Goal: Information Seeking & Learning: Find specific fact

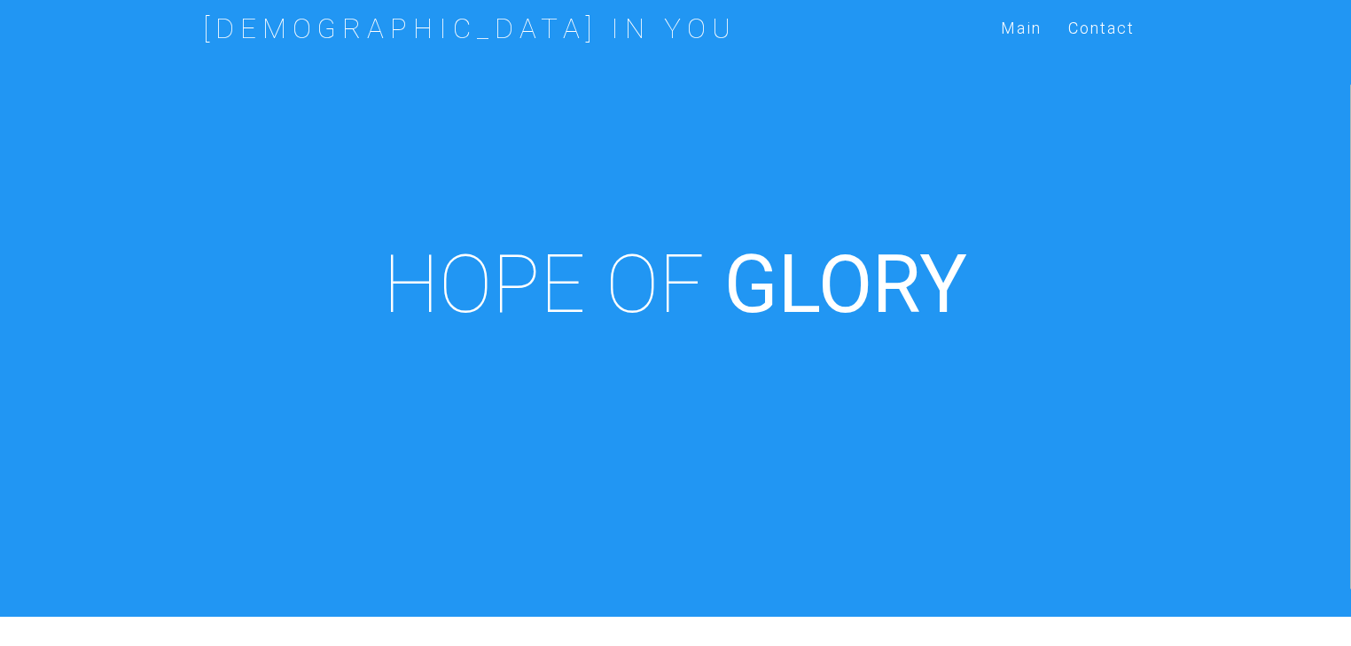
scroll to position [617, 0]
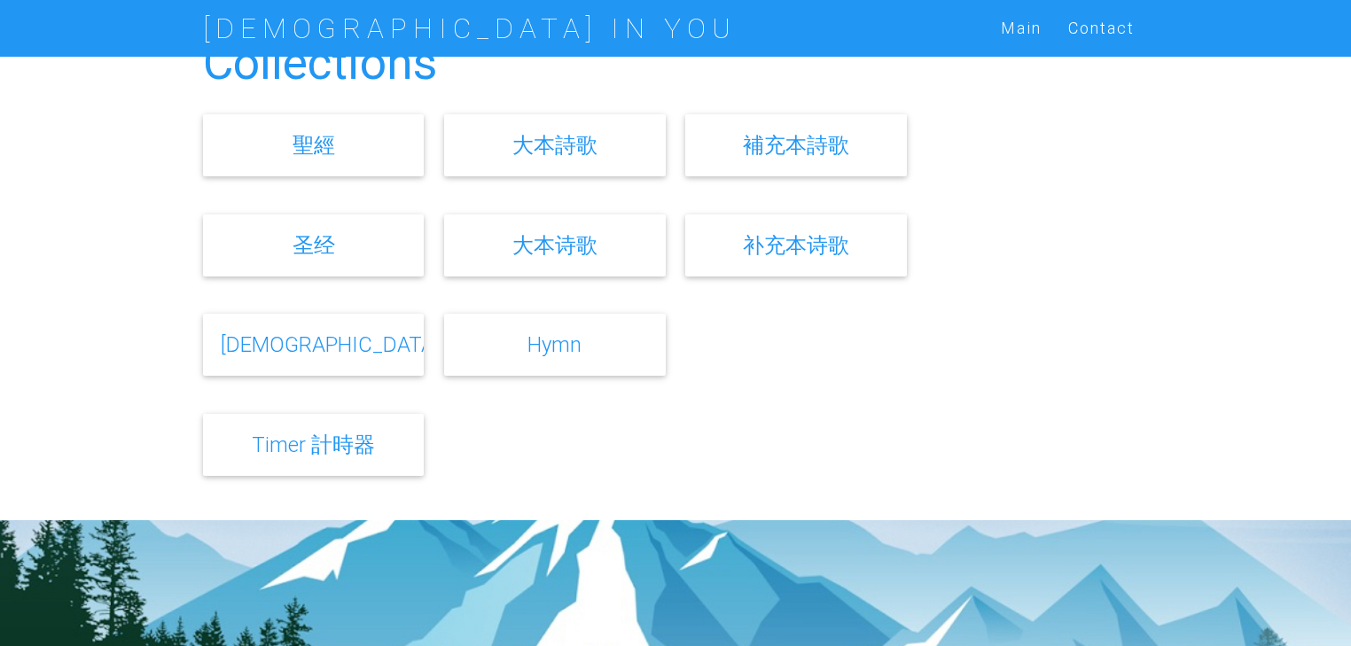
click at [539, 355] on link "Hymn" at bounding box center [555, 345] width 54 height 26
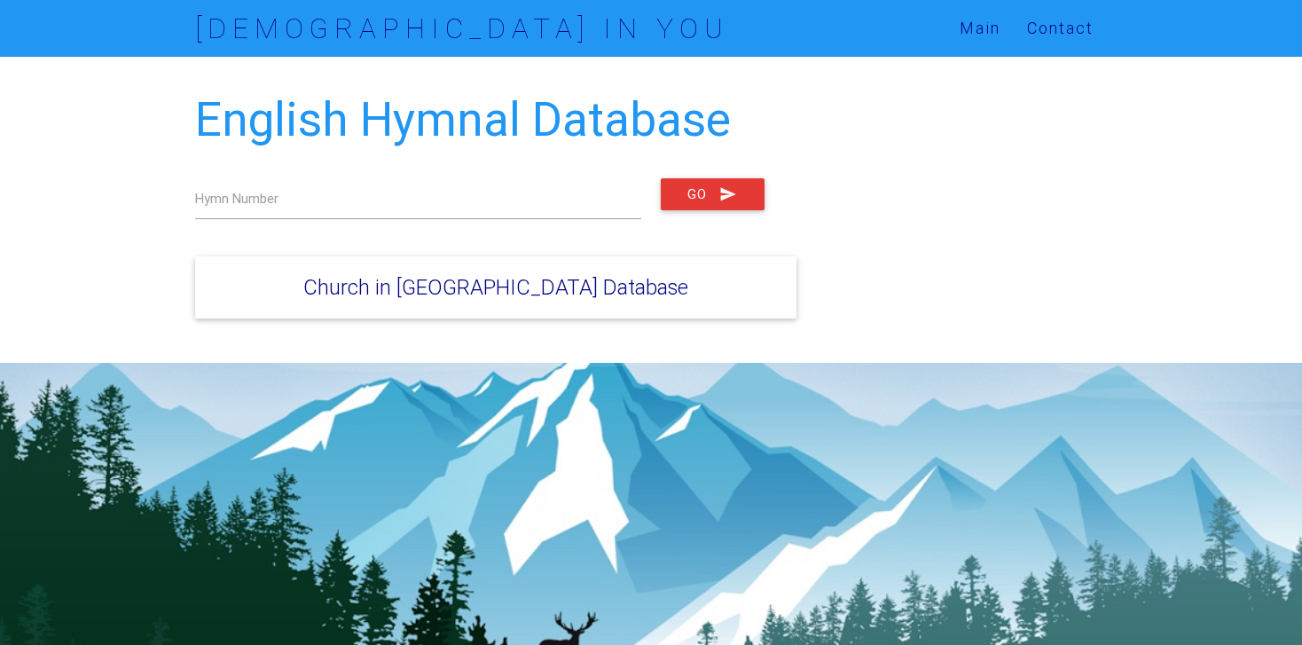
click at [45, 186] on div "English Hymnal Database Hymn Number Go Church in Monterey Park Database" at bounding box center [651, 210] width 1302 height 306
click at [271, 196] on label "Hymn Number" at bounding box center [236, 199] width 83 height 20
click at [315, 205] on input "text" at bounding box center [418, 198] width 446 height 41
type input "885"
click at [701, 186] on button "Go" at bounding box center [713, 194] width 104 height 32
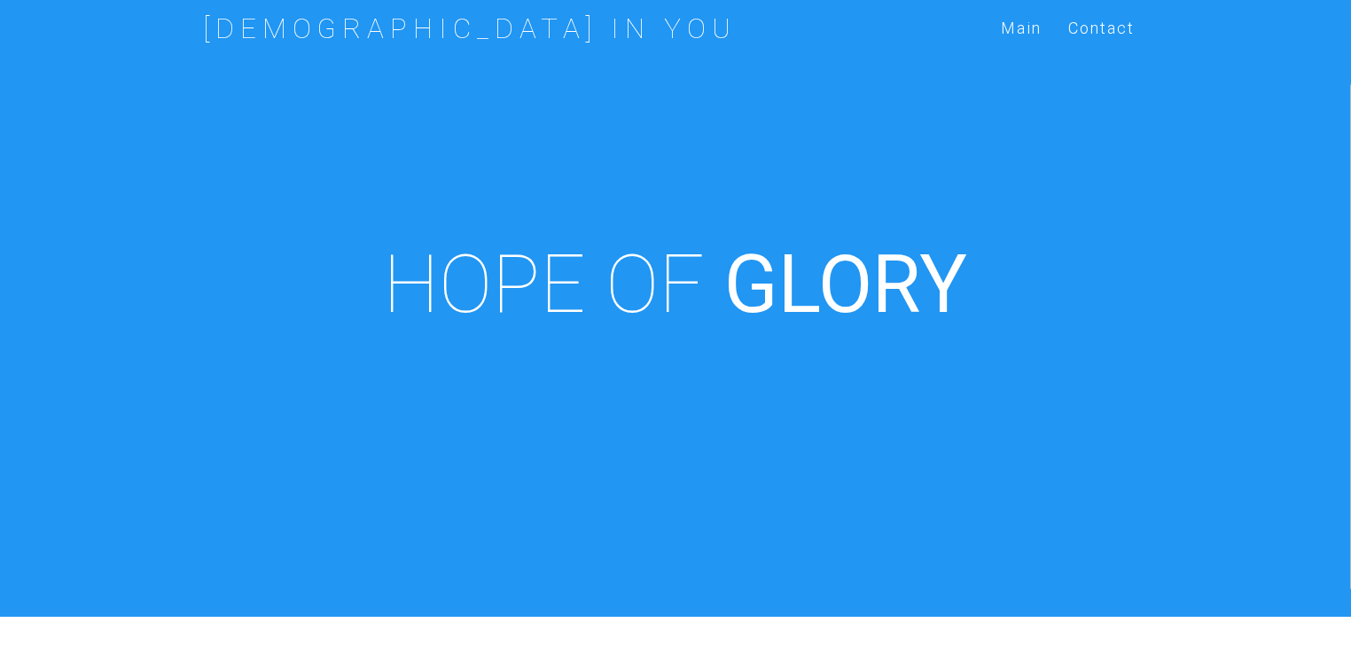
scroll to position [617, 0]
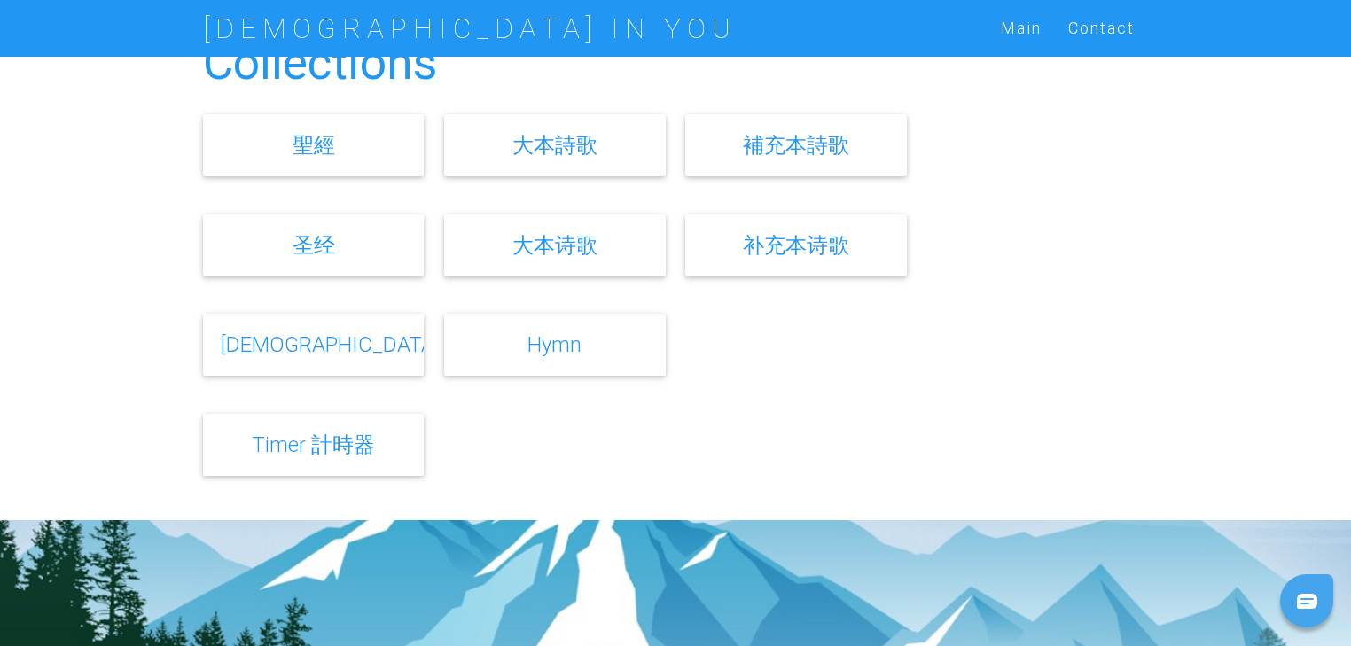
click at [298, 340] on link "[DEMOGRAPHIC_DATA]" at bounding box center [330, 345] width 219 height 26
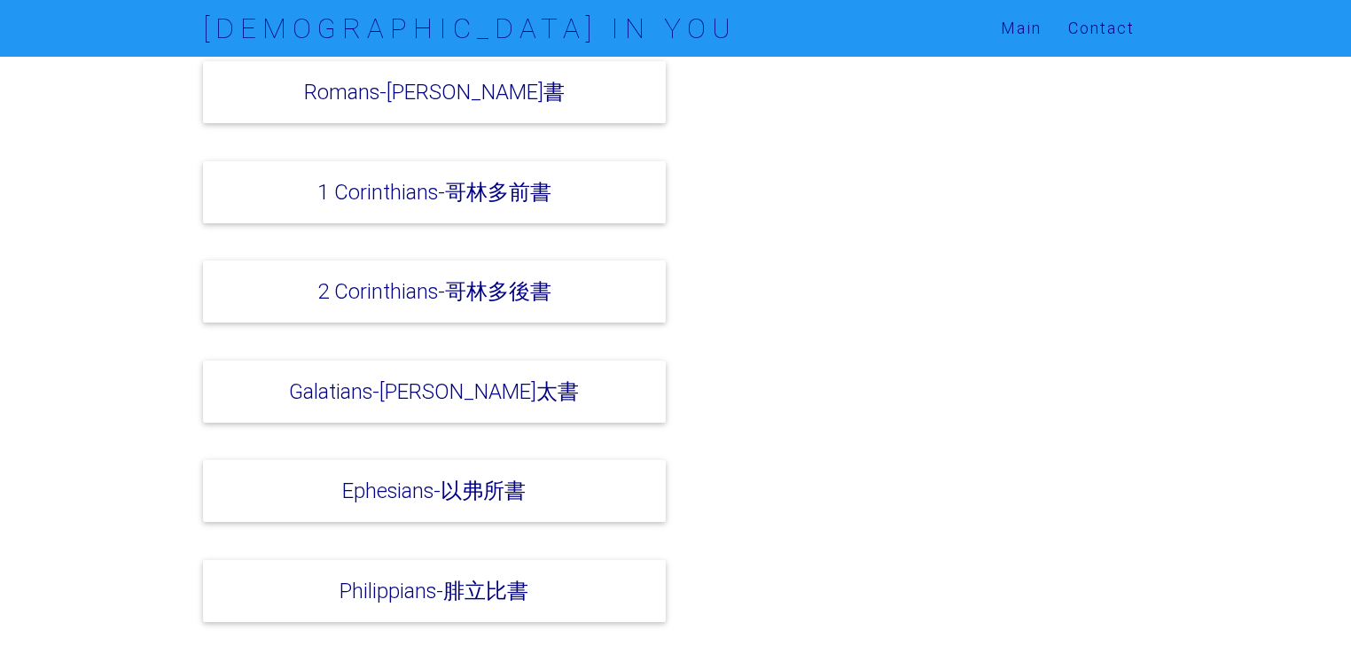
scroll to position [4682, 0]
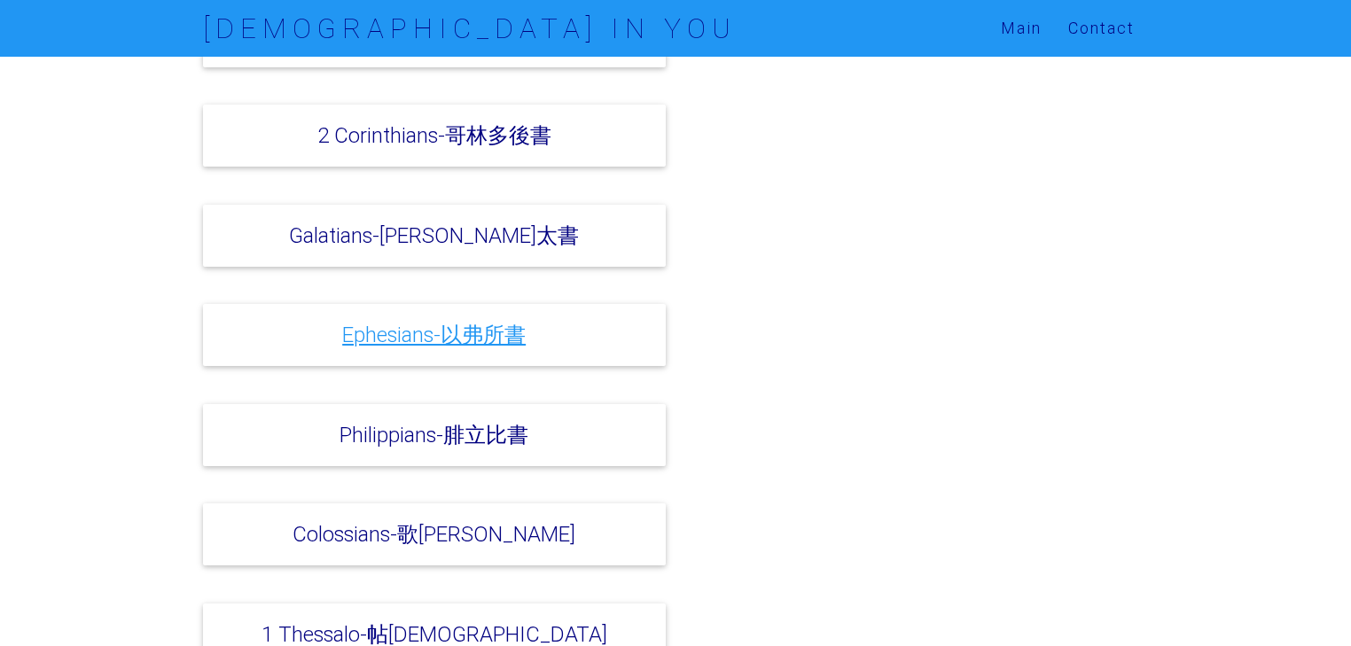
click at [513, 322] on link "Ephesians-以弗所書" at bounding box center [434, 335] width 184 height 26
